Goal: Task Accomplishment & Management: Manage account settings

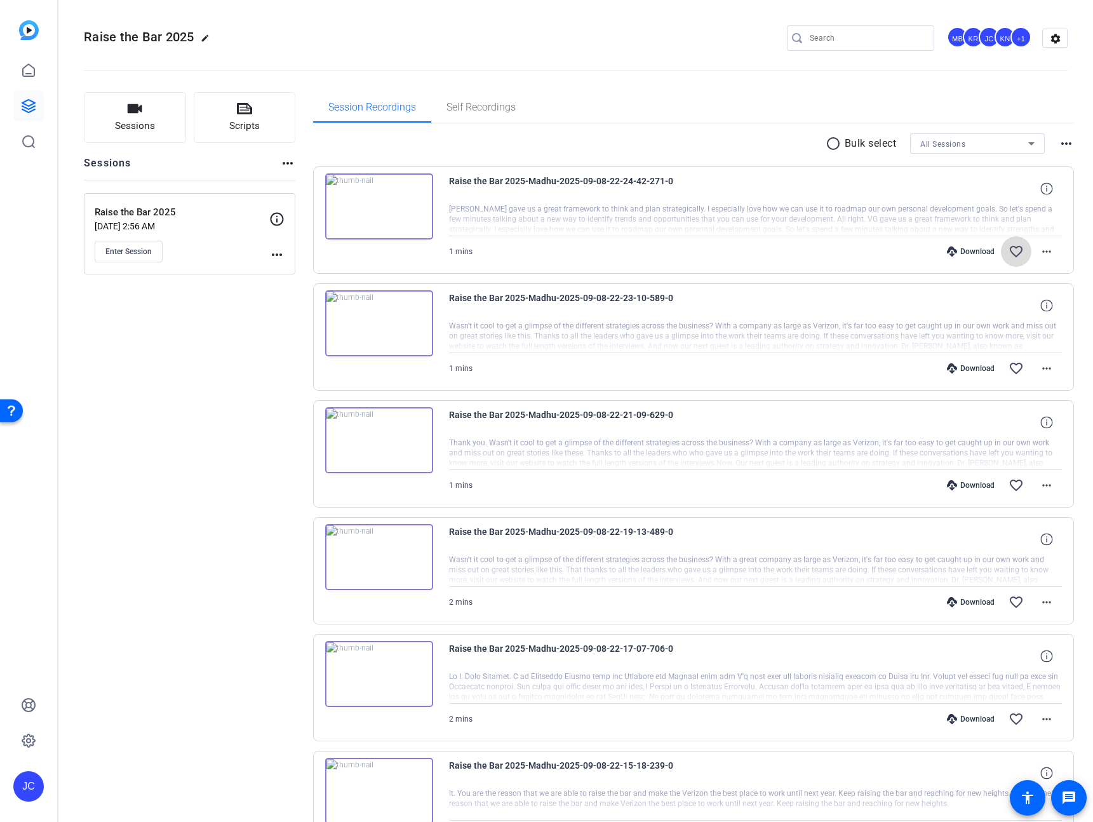
click at [1011, 251] on mat-icon "favorite_border" at bounding box center [1016, 251] width 15 height 15
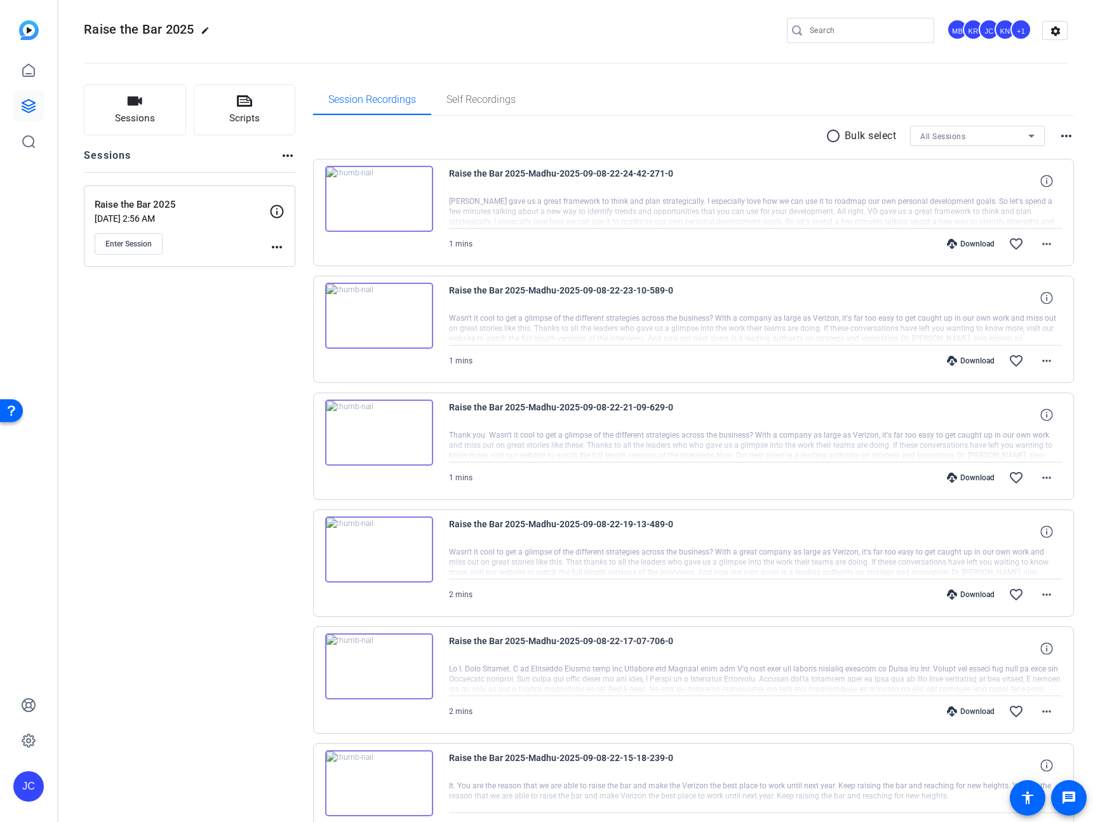
click at [281, 403] on div "Sessions Scripts Sessions more_horiz Raise the Bar 2025 Aug 22, 2025 @ 2:56 AM …" at bounding box center [190, 732] width 212 height 1297
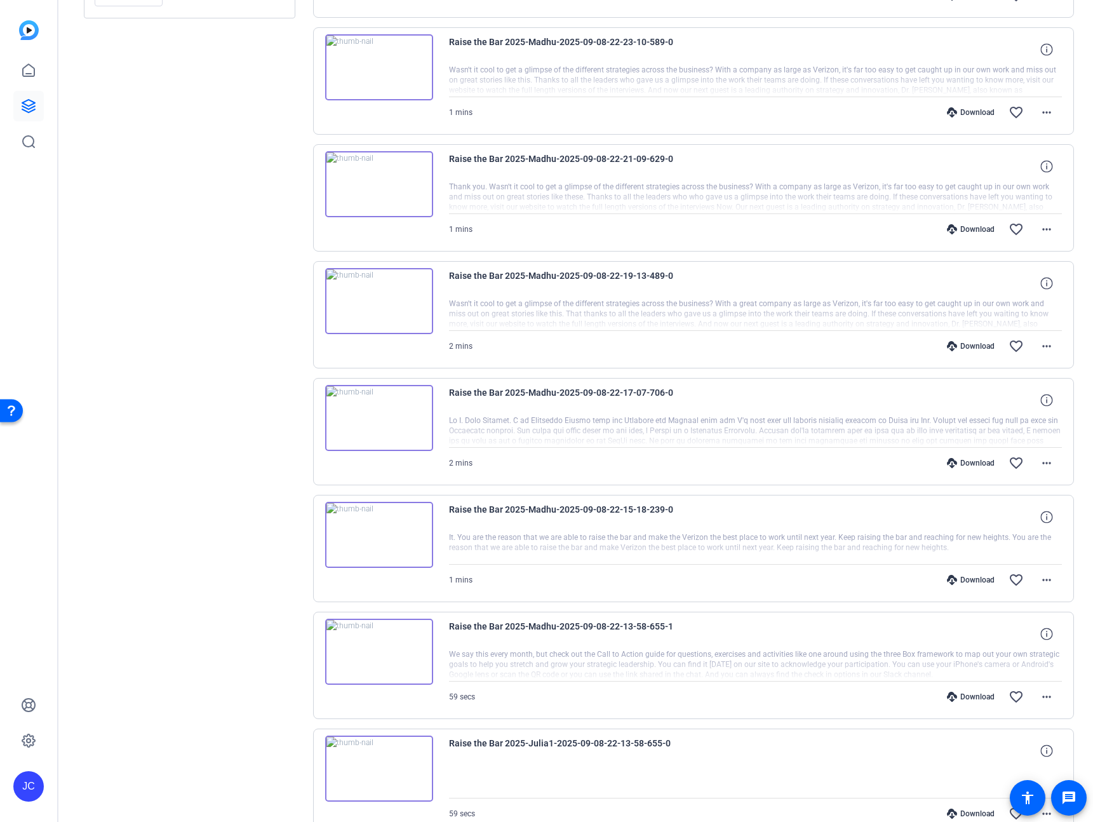
scroll to position [583, 0]
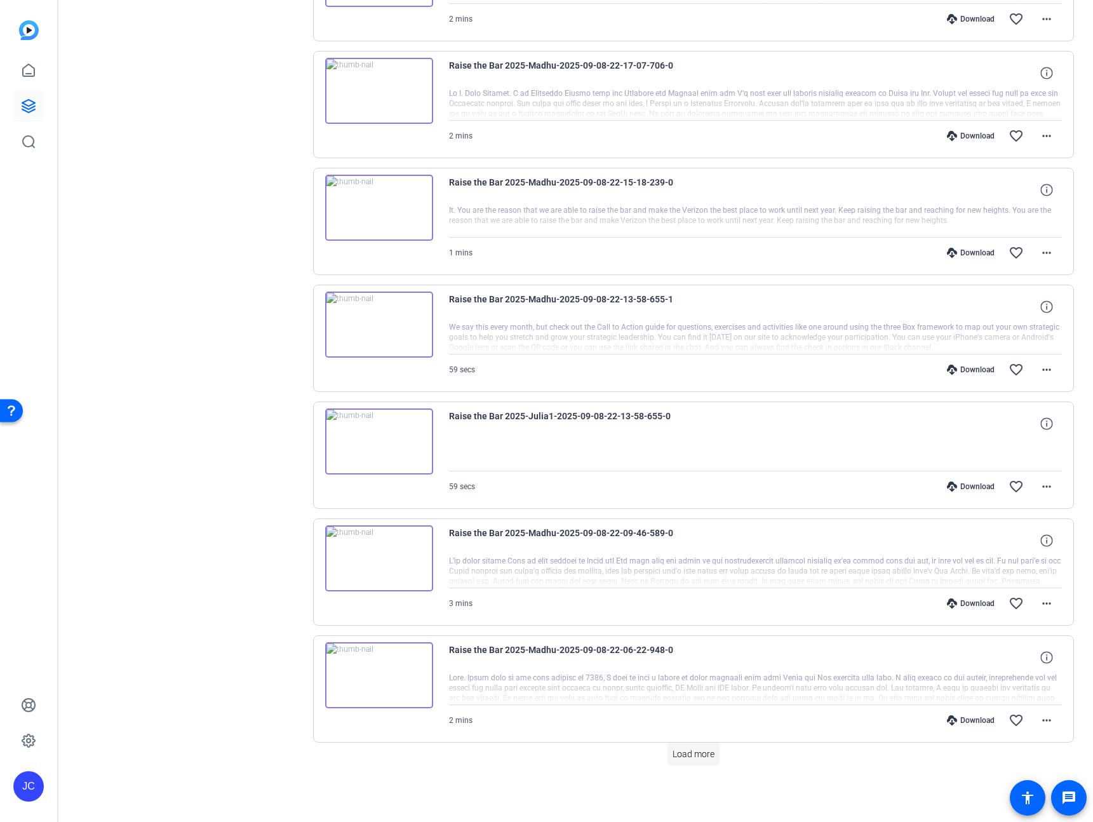
click at [700, 759] on span "Load more" at bounding box center [694, 754] width 42 height 13
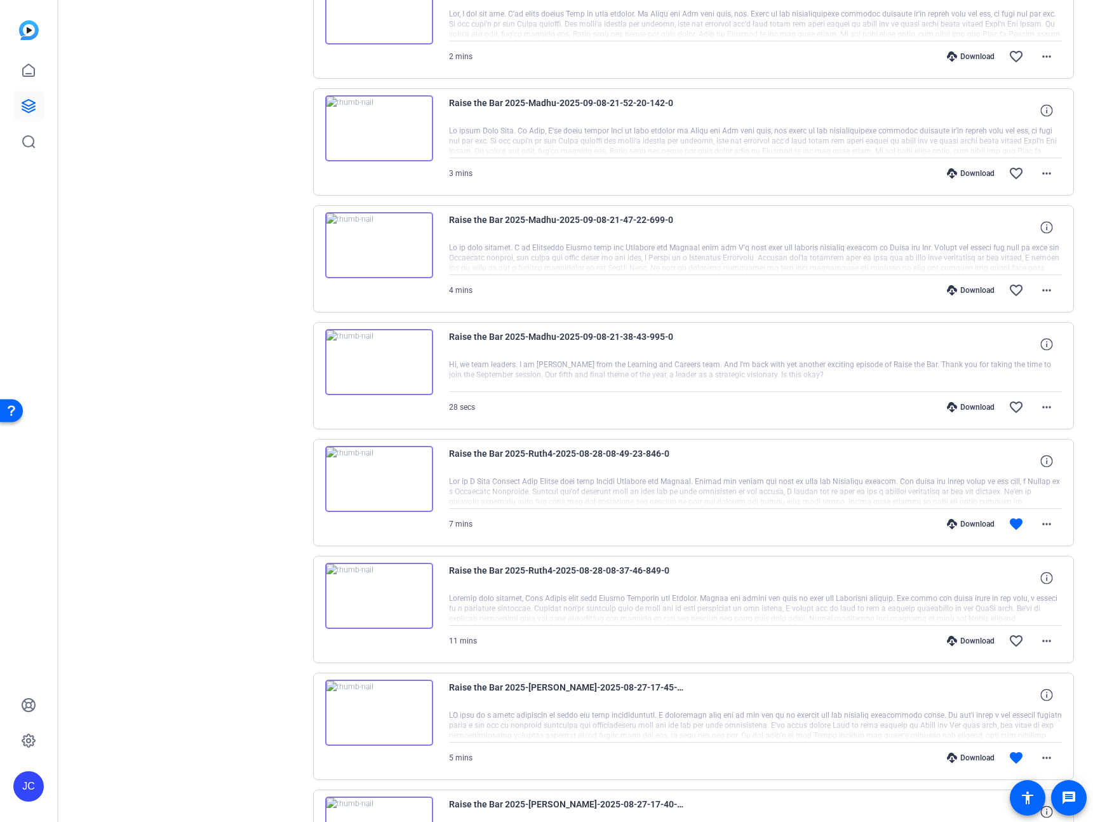
scroll to position [1330, 0]
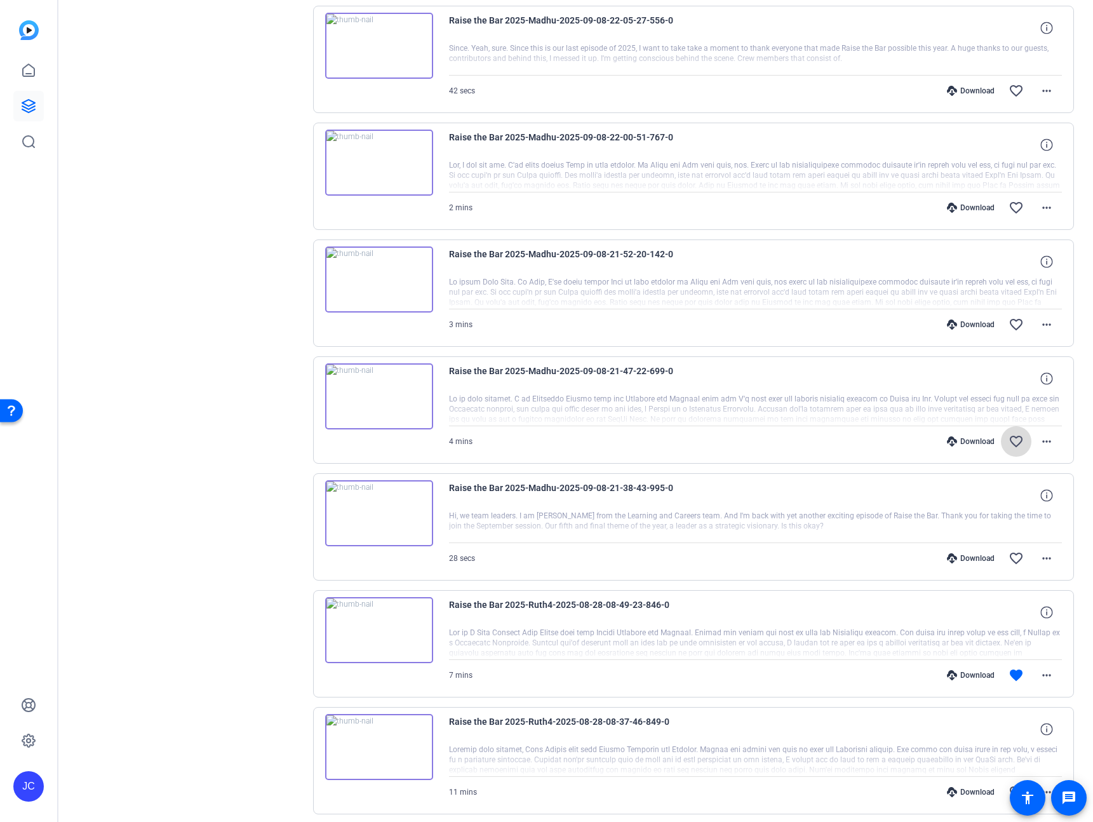
click at [1009, 444] on mat-icon "favorite_border" at bounding box center [1016, 441] width 15 height 15
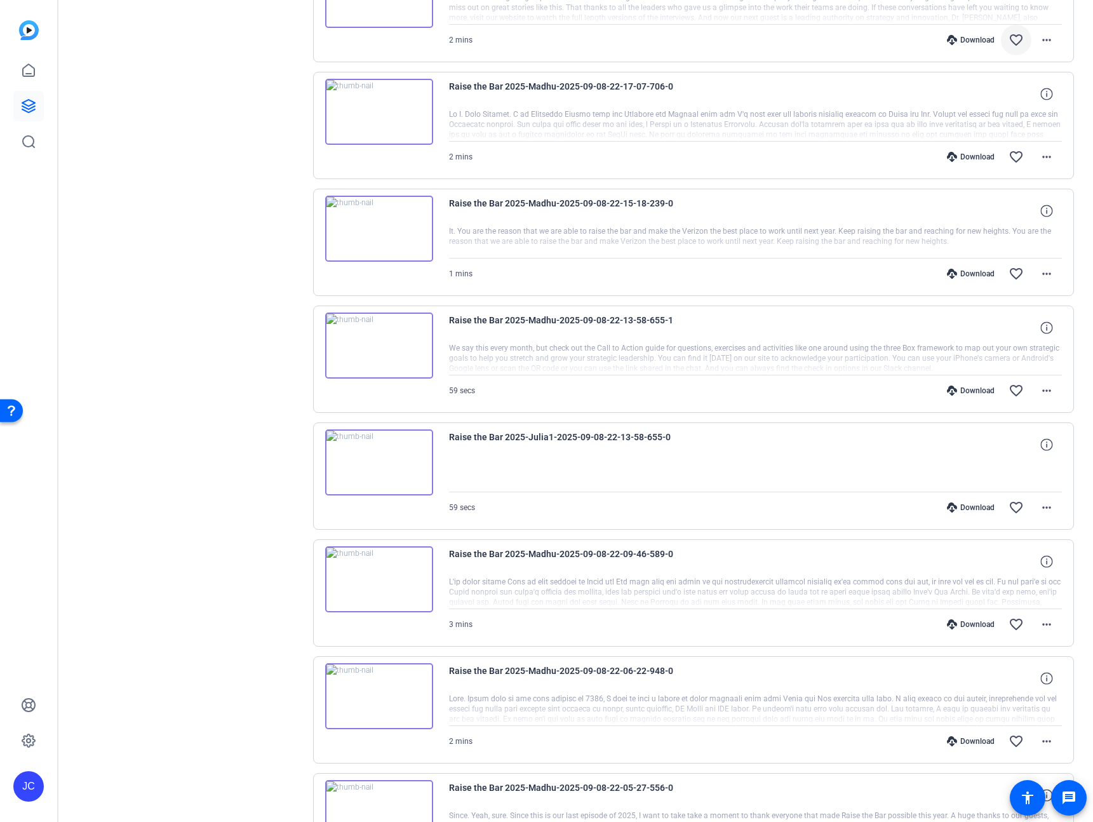
scroll to position [0, 0]
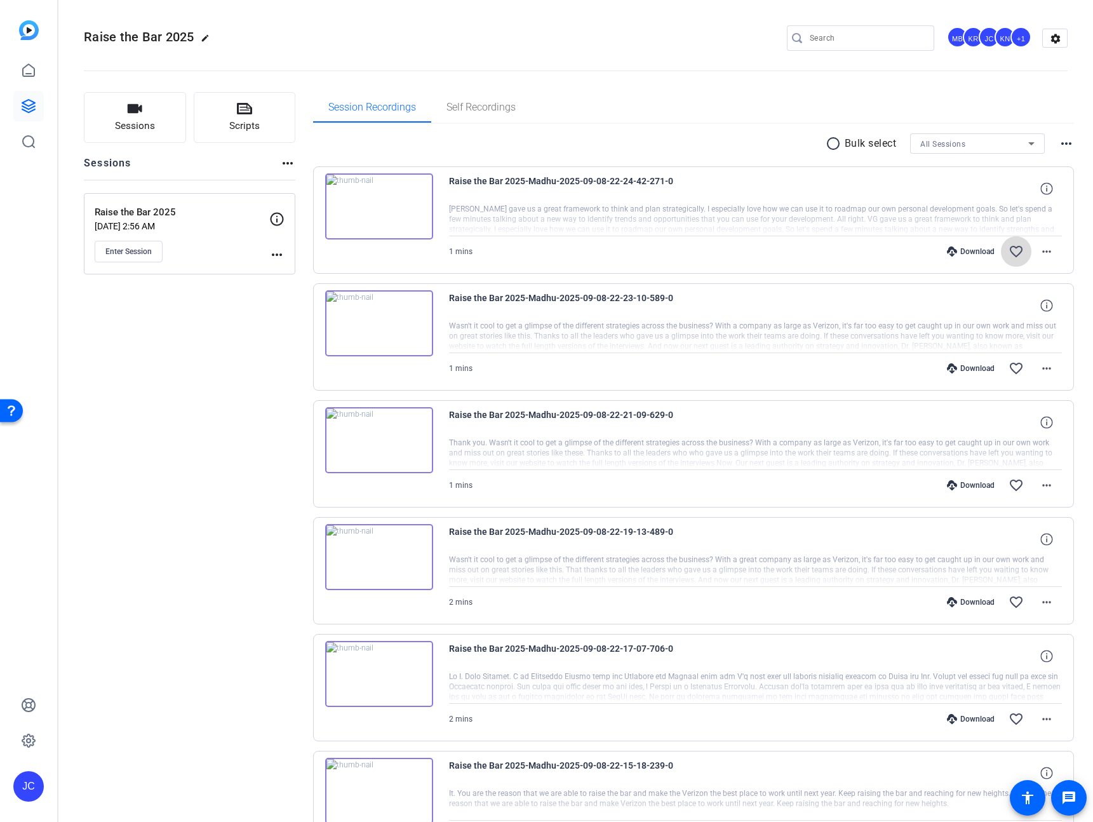
click at [1011, 252] on mat-icon "favorite_border" at bounding box center [1016, 251] width 15 height 15
click at [1009, 373] on mat-icon "favorite_border" at bounding box center [1016, 368] width 15 height 15
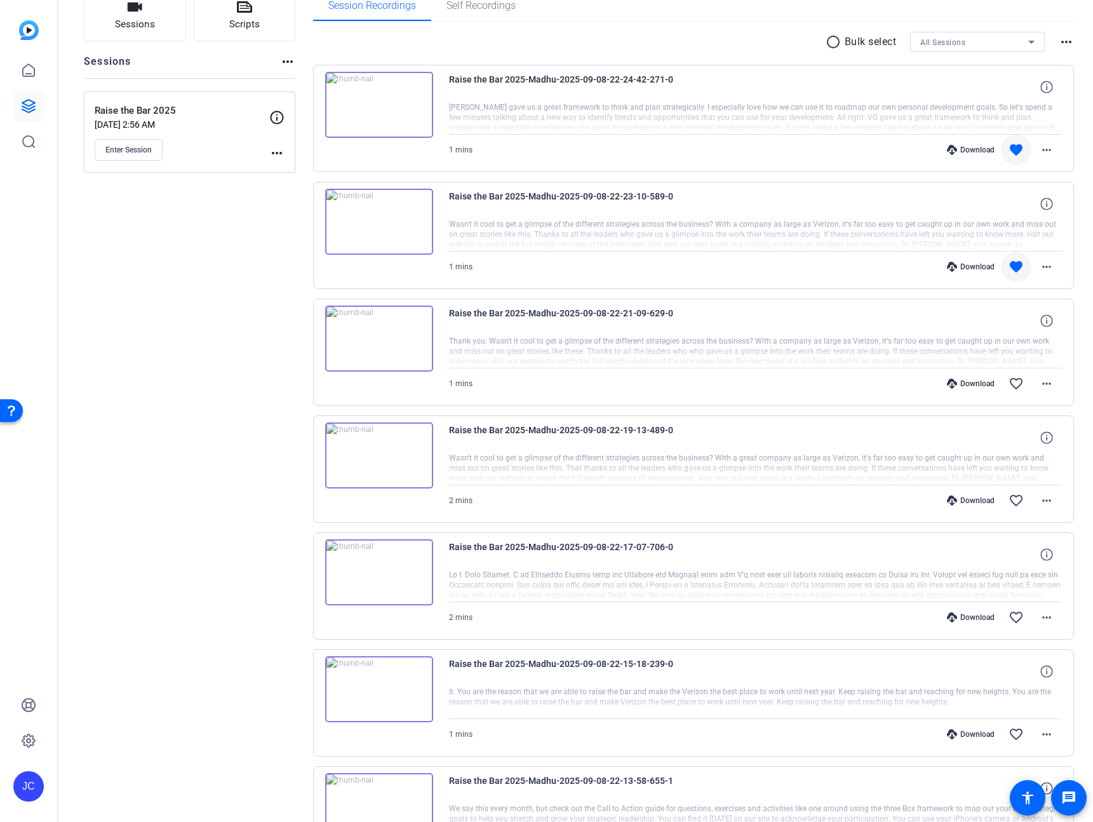
scroll to position [118, 0]
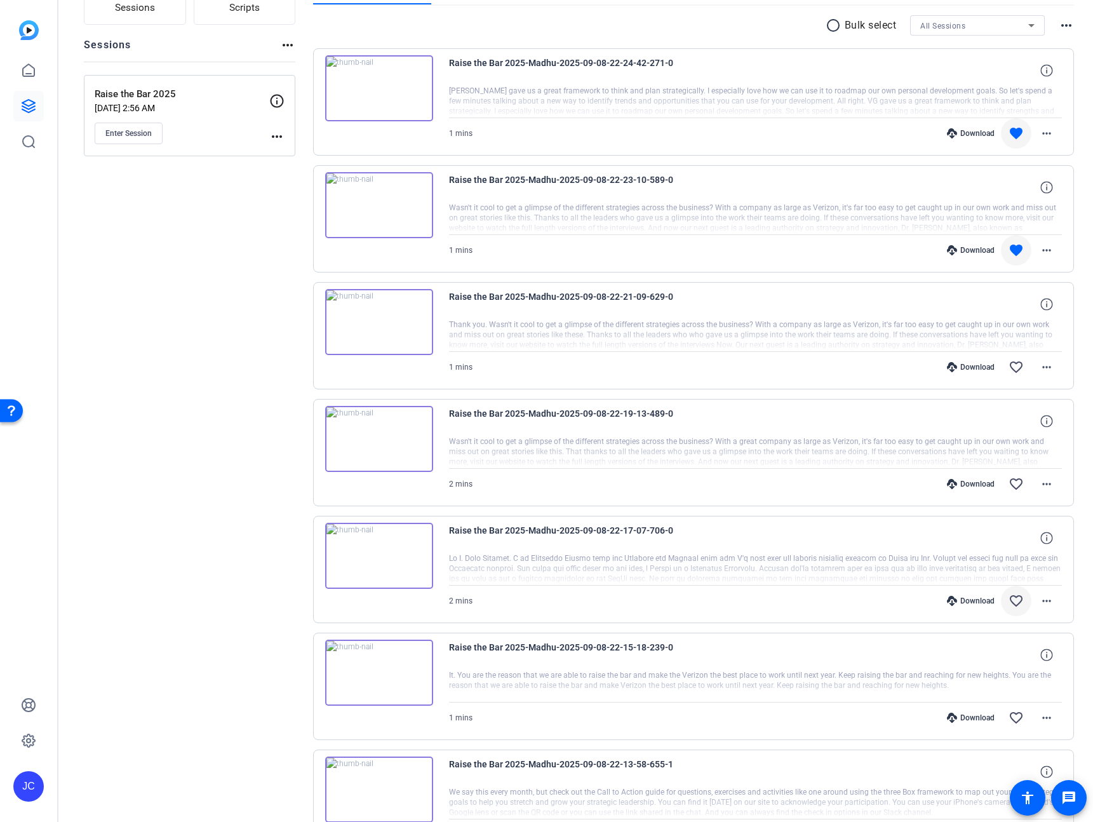
click at [1013, 602] on mat-icon "favorite_border" at bounding box center [1016, 600] width 15 height 15
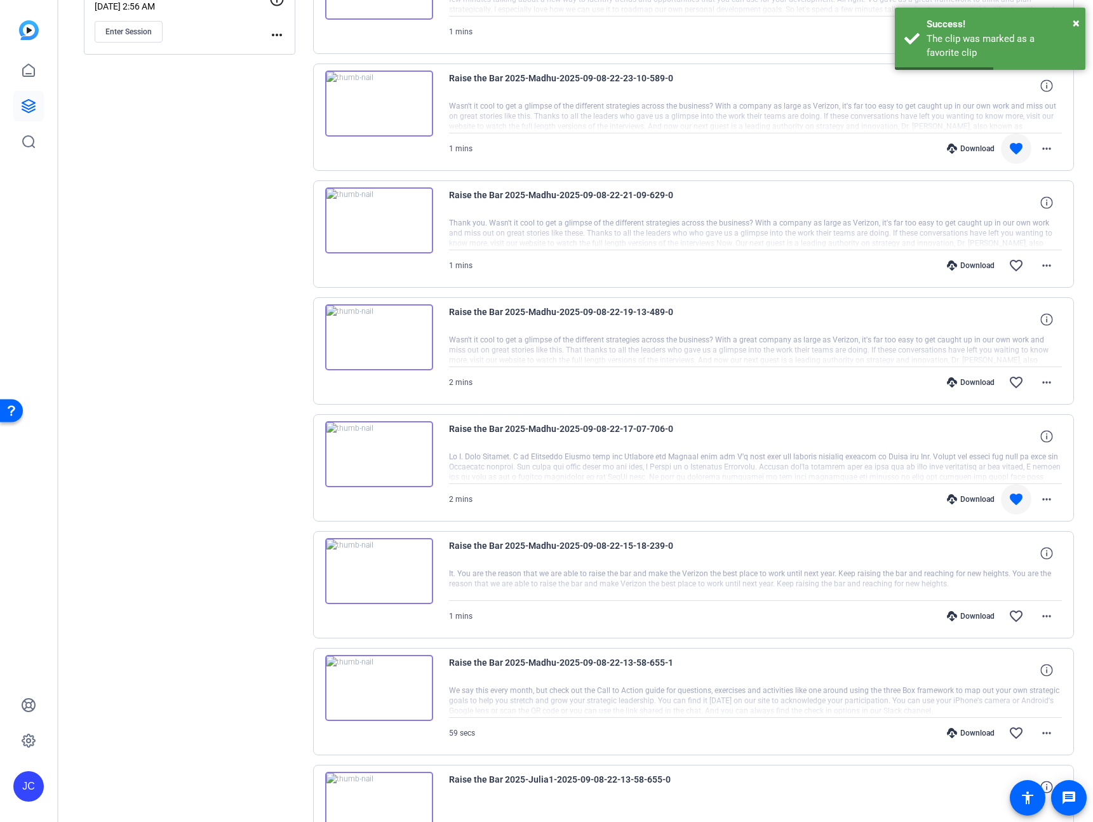
scroll to position [247, 0]
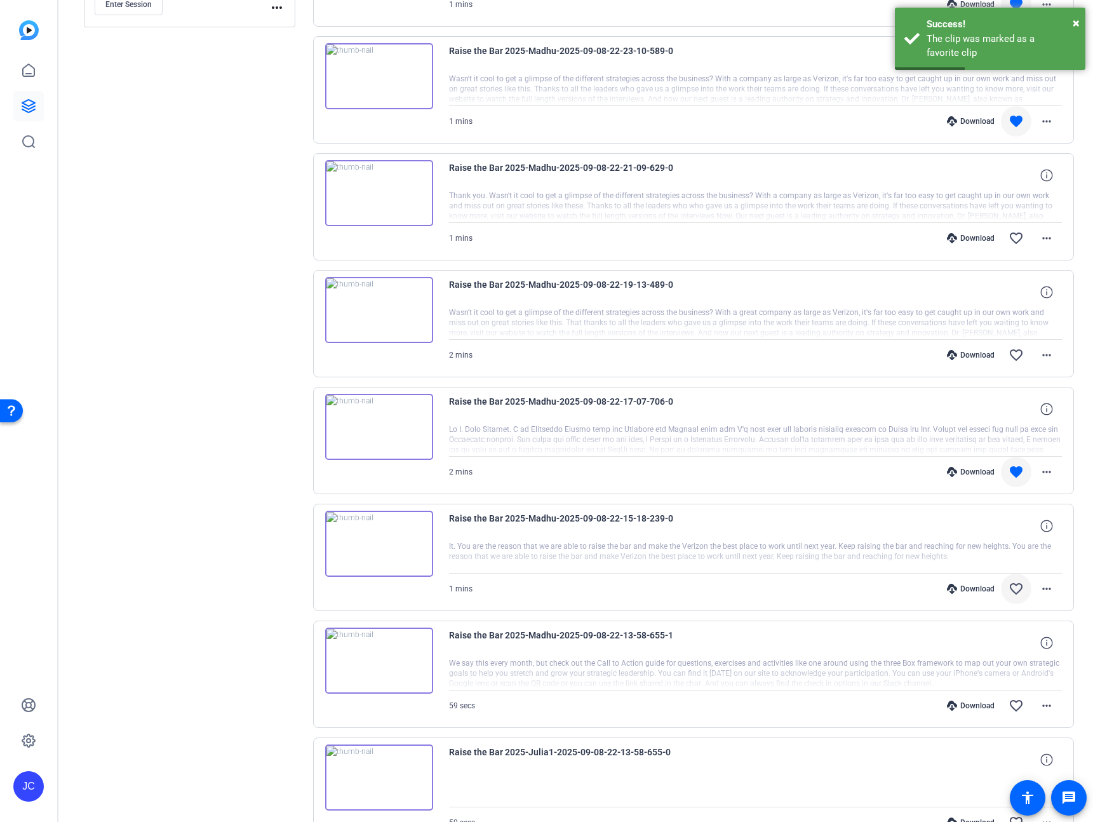
click at [1017, 581] on span at bounding box center [1016, 589] width 30 height 30
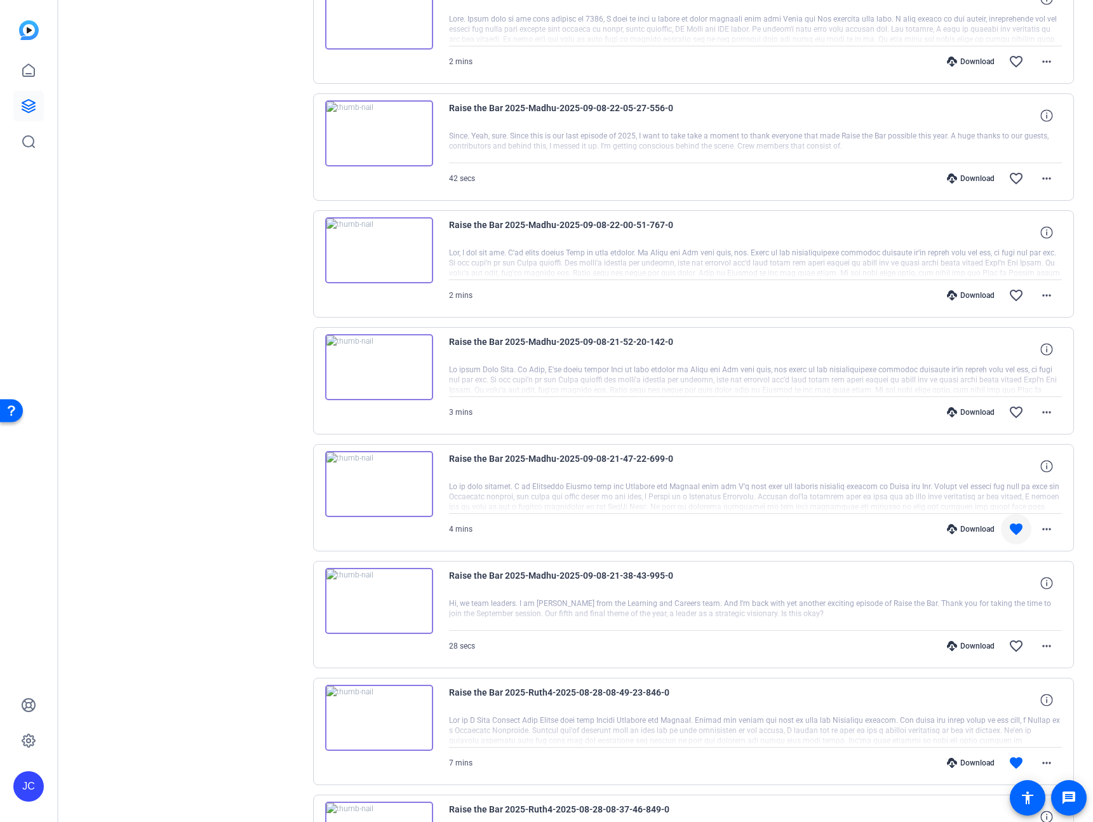
scroll to position [1225, 0]
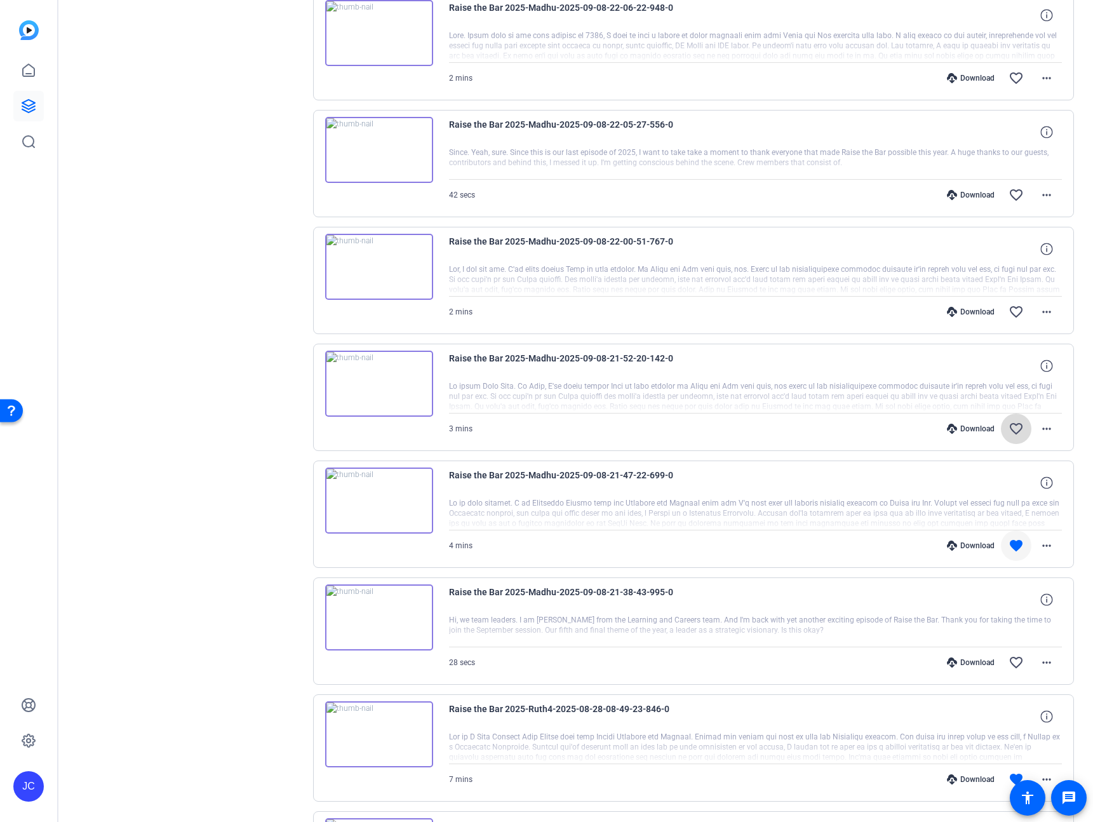
click at [1009, 426] on mat-icon "favorite_border" at bounding box center [1016, 428] width 15 height 15
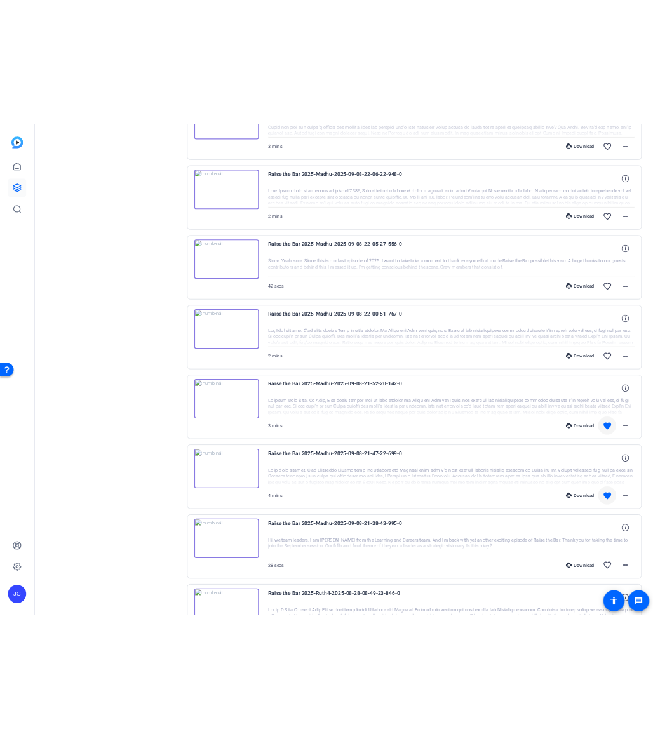
scroll to position [1149, 0]
